Goal: Transaction & Acquisition: Obtain resource

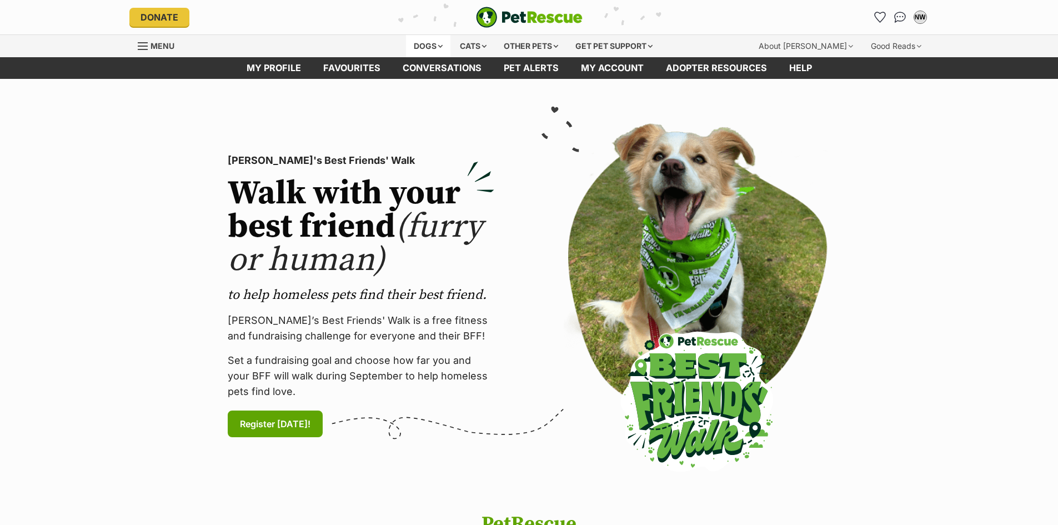
click at [423, 52] on div "Dogs" at bounding box center [428, 46] width 44 height 22
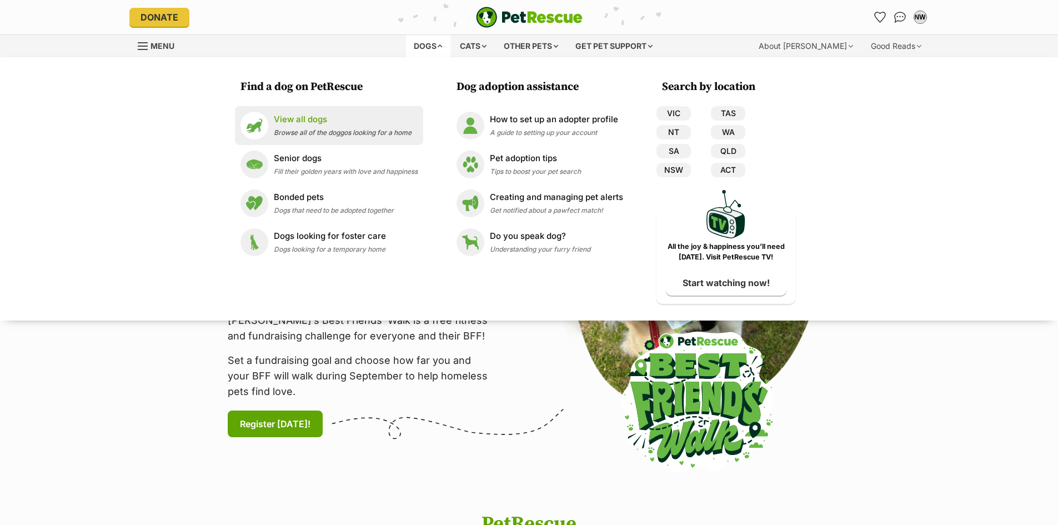
click at [318, 125] on p "View all dogs" at bounding box center [343, 119] width 138 height 13
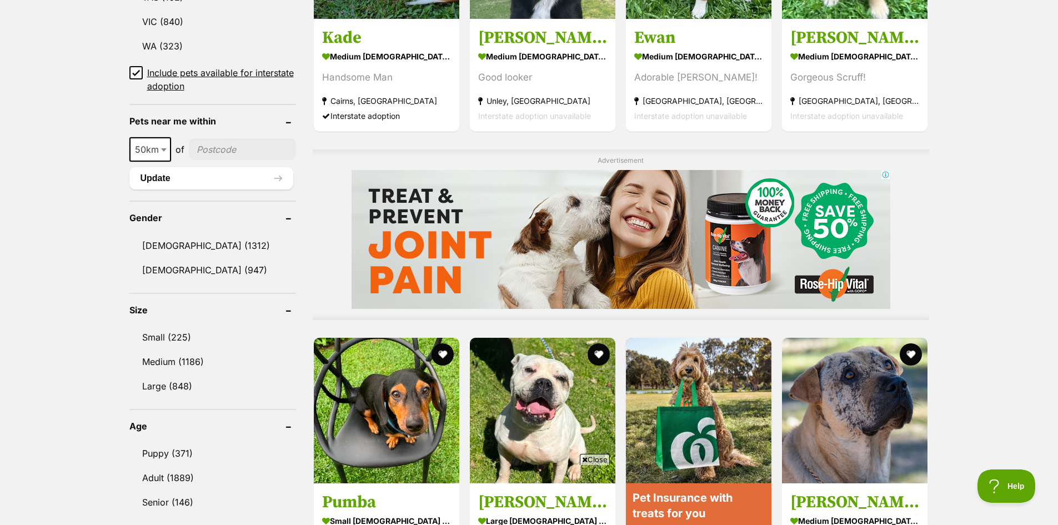
scroll to position [778, 0]
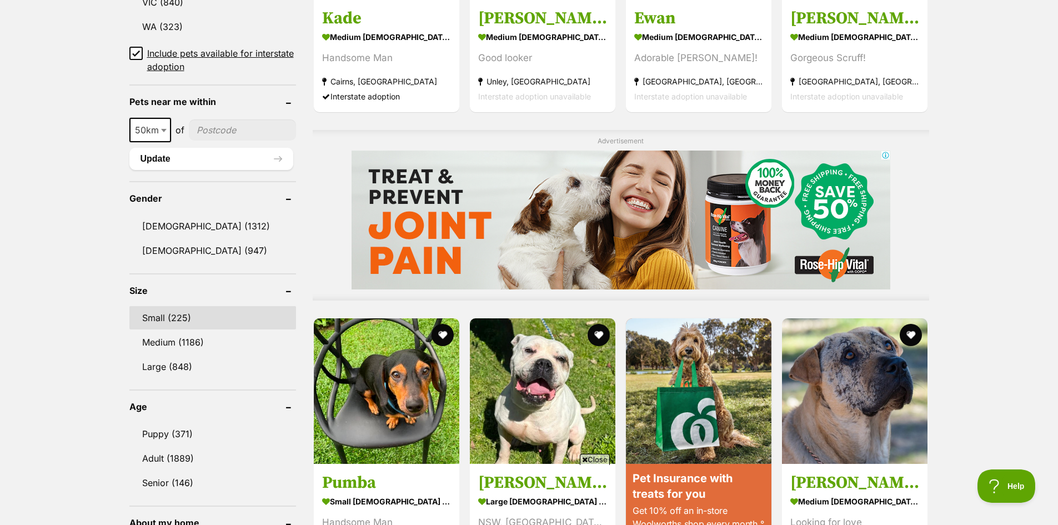
click at [146, 311] on link "Small (225)" at bounding box center [212, 317] width 167 height 23
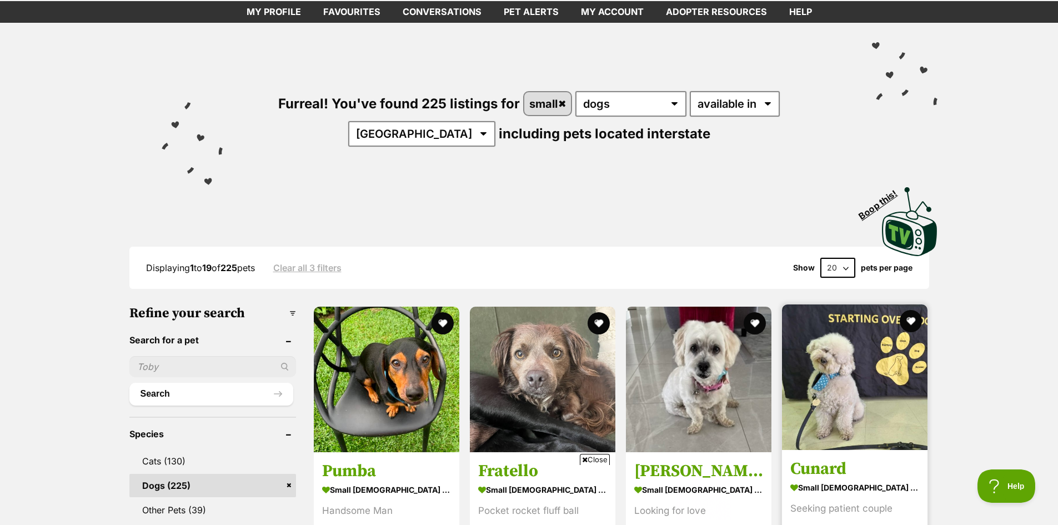
scroll to position [56, 0]
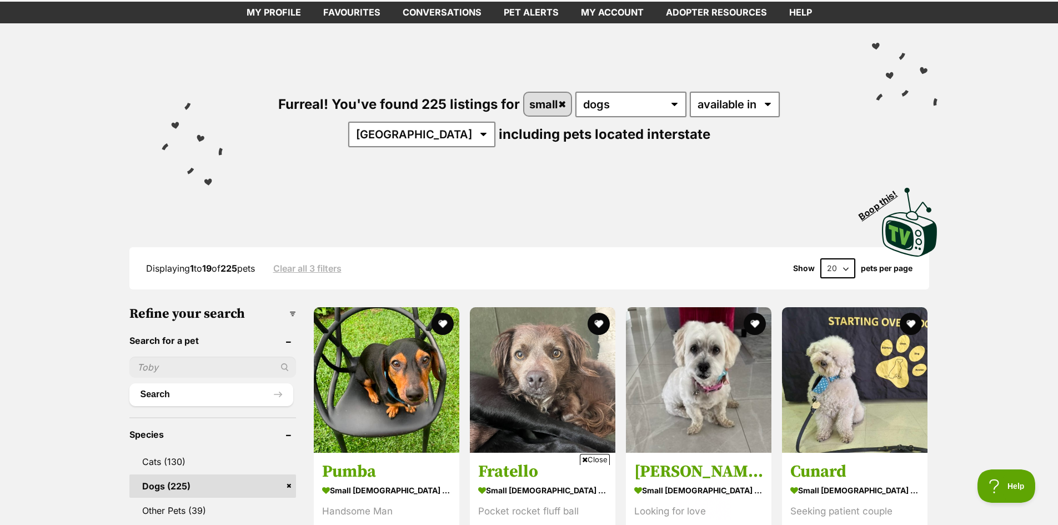
drag, startPoint x: 840, startPoint y: 266, endPoint x: 841, endPoint y: 274, distance: 8.9
click at [840, 266] on select "20 40 60" at bounding box center [838, 268] width 35 height 20
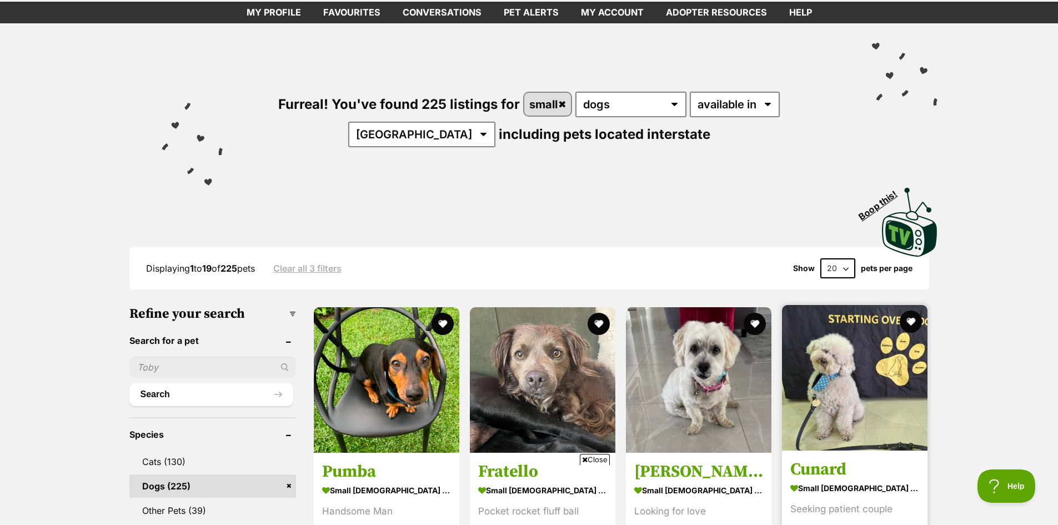
select select "60"
click at [821, 258] on select "20 40 60" at bounding box center [838, 268] width 35 height 20
